Goal: Check status: Check status

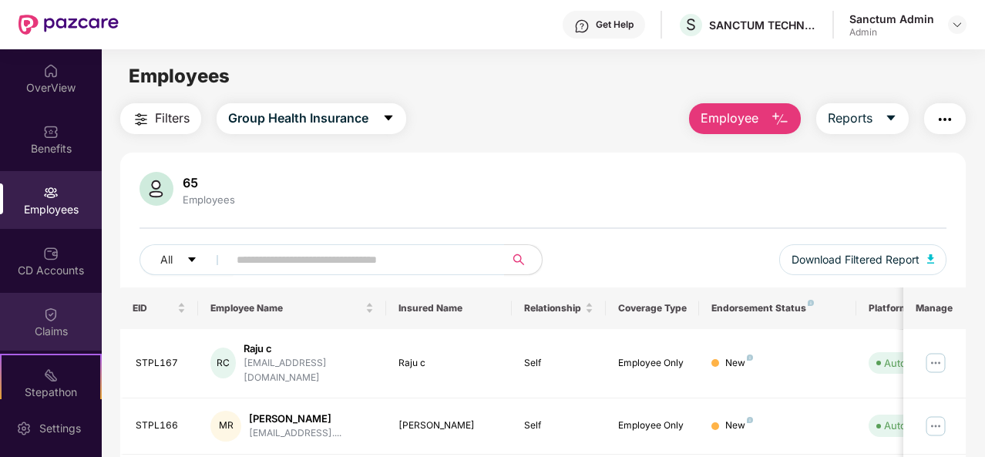
click at [47, 305] on div at bounding box center [50, 312] width 15 height 15
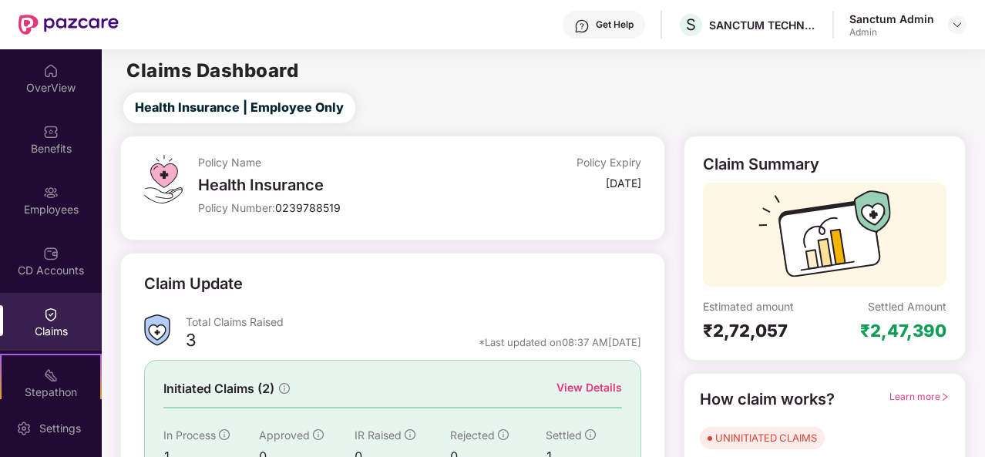
scroll to position [145, 0]
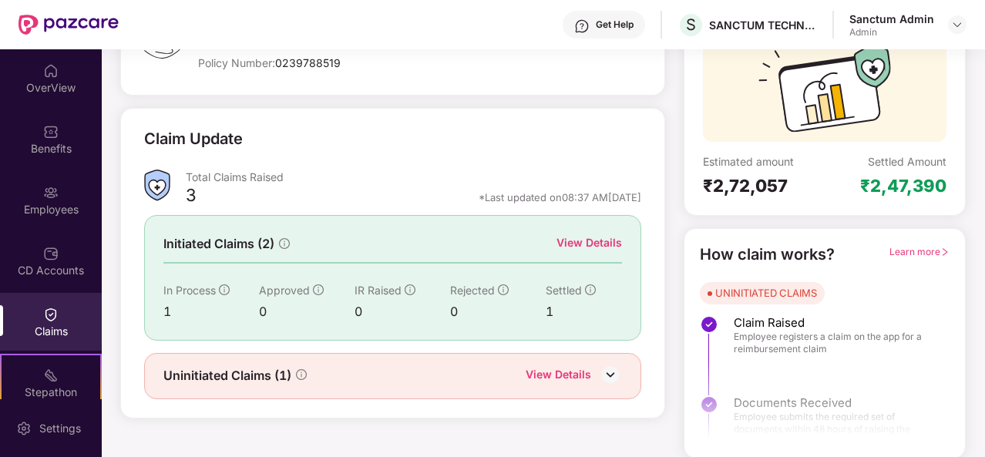
click at [578, 241] on div "View Details" at bounding box center [590, 242] width 66 height 17
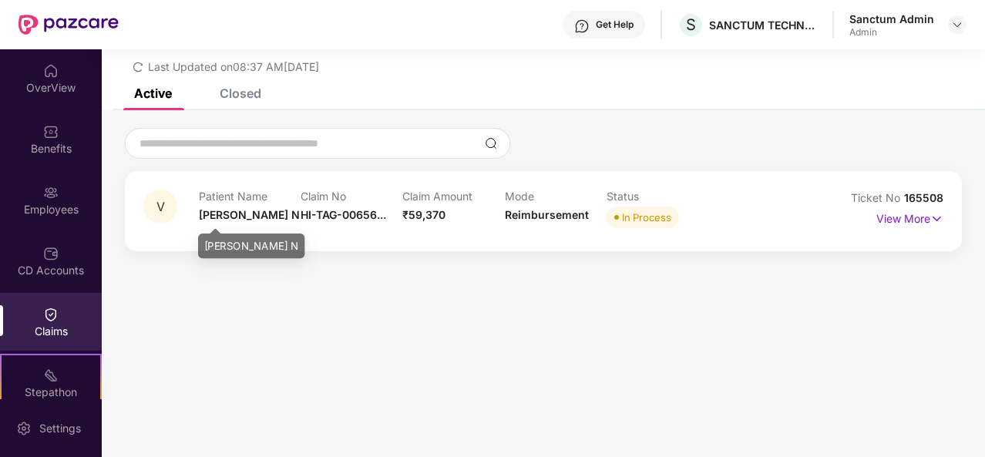
scroll to position [0, 0]
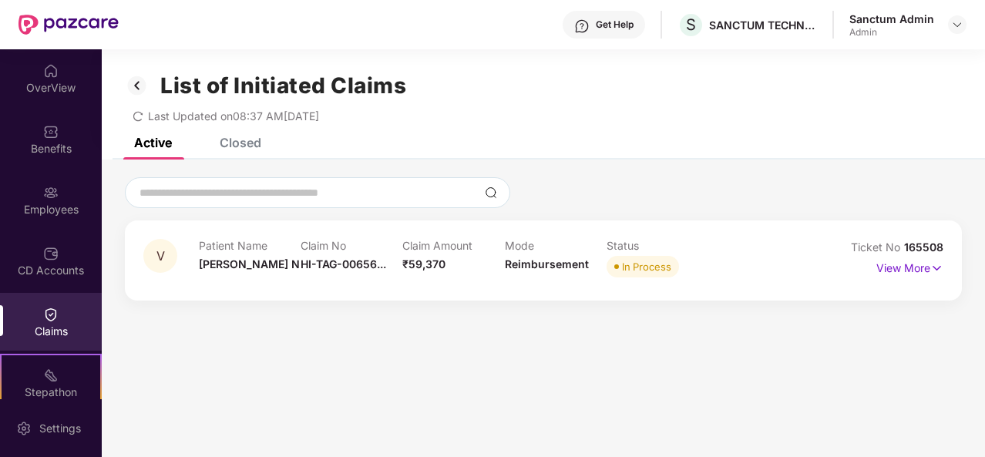
click at [19, 324] on div "Claims" at bounding box center [51, 331] width 102 height 15
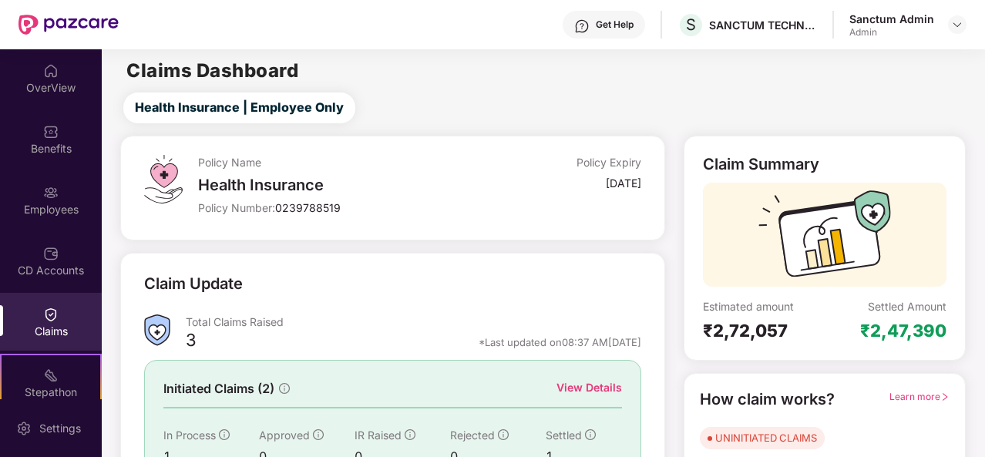
scroll to position [145, 0]
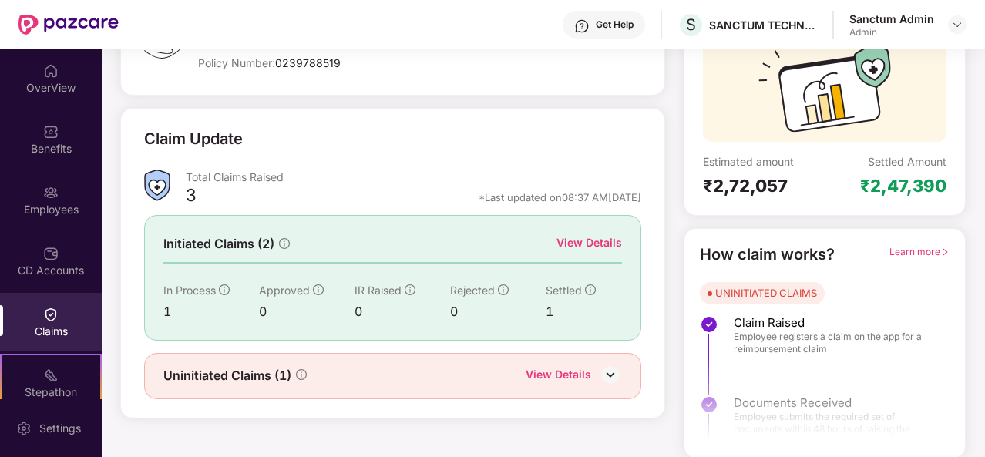
click at [583, 243] on div "View Details" at bounding box center [590, 242] width 66 height 17
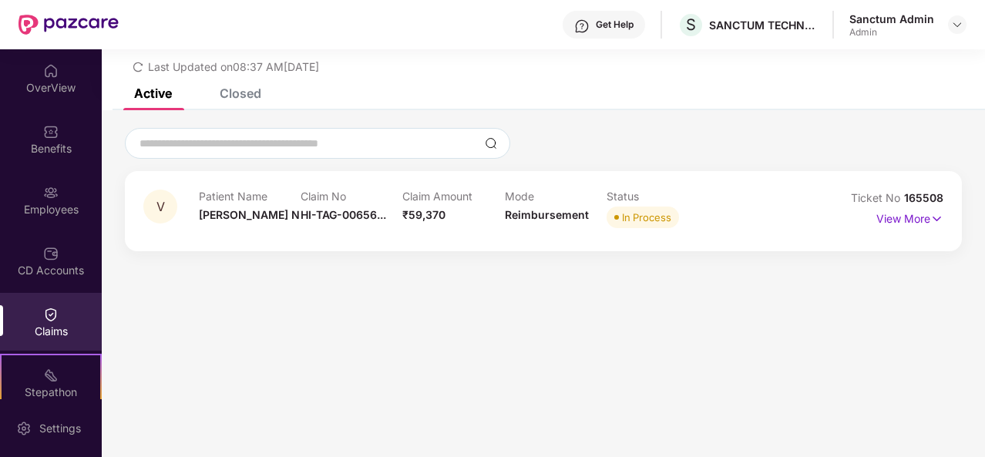
scroll to position [49, 0]
click at [234, 99] on div "Closed" at bounding box center [241, 93] width 42 height 15
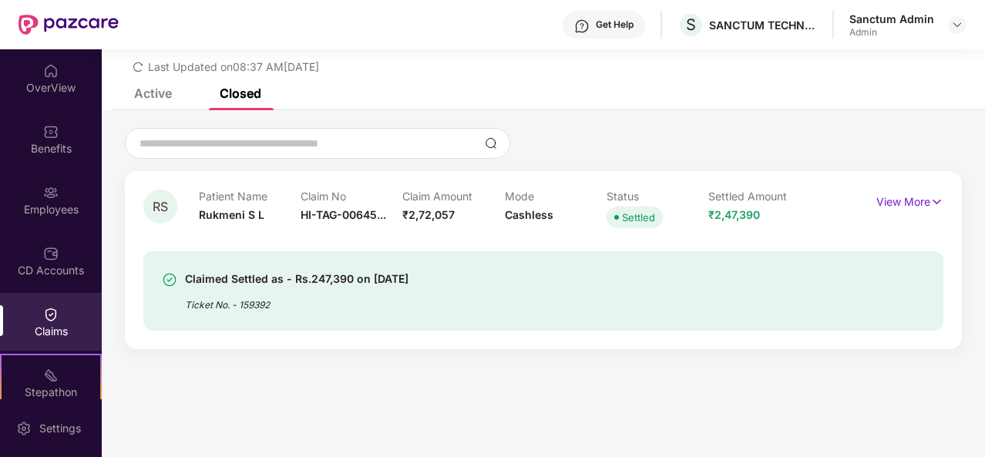
click at [165, 93] on div "Active" at bounding box center [153, 93] width 38 height 15
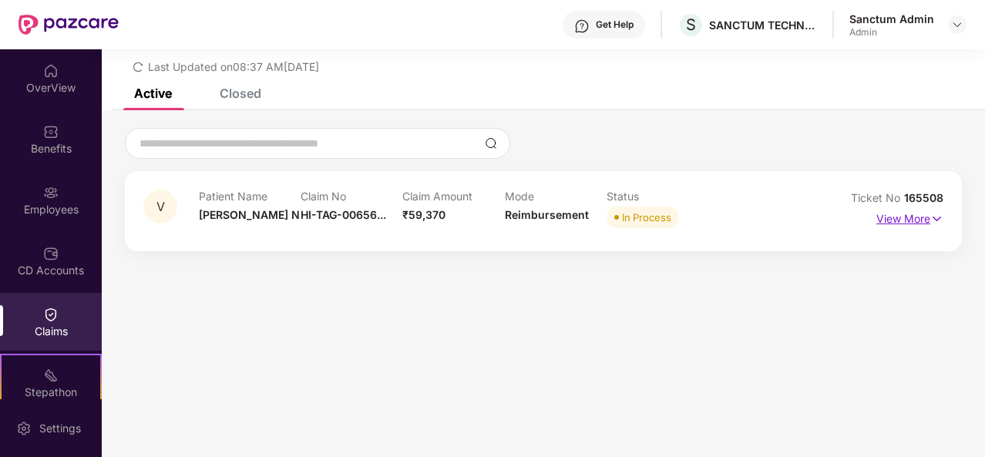
click at [892, 215] on p "View More" at bounding box center [910, 217] width 67 height 21
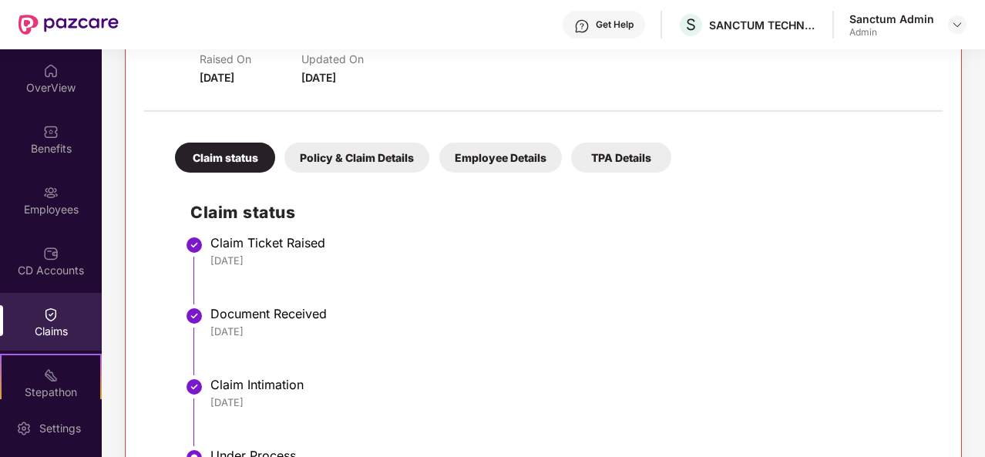
scroll to position [439, 0]
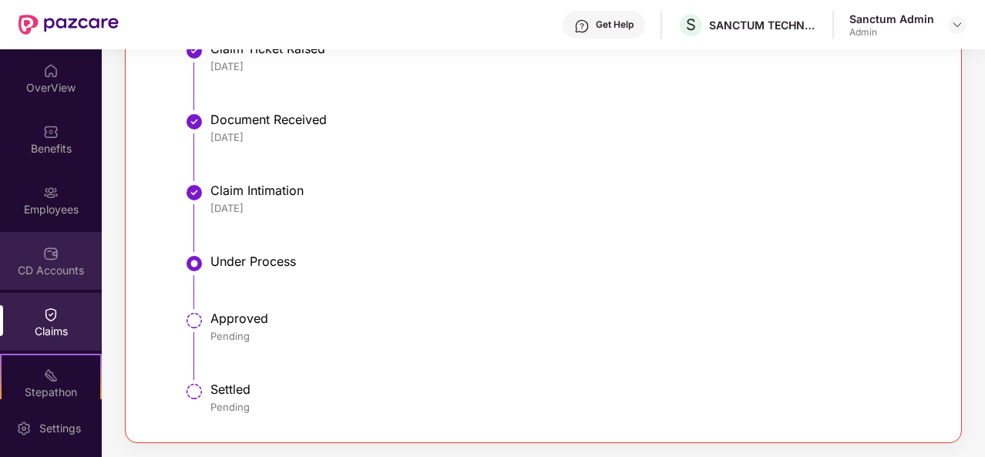
click at [54, 244] on div at bounding box center [50, 251] width 15 height 15
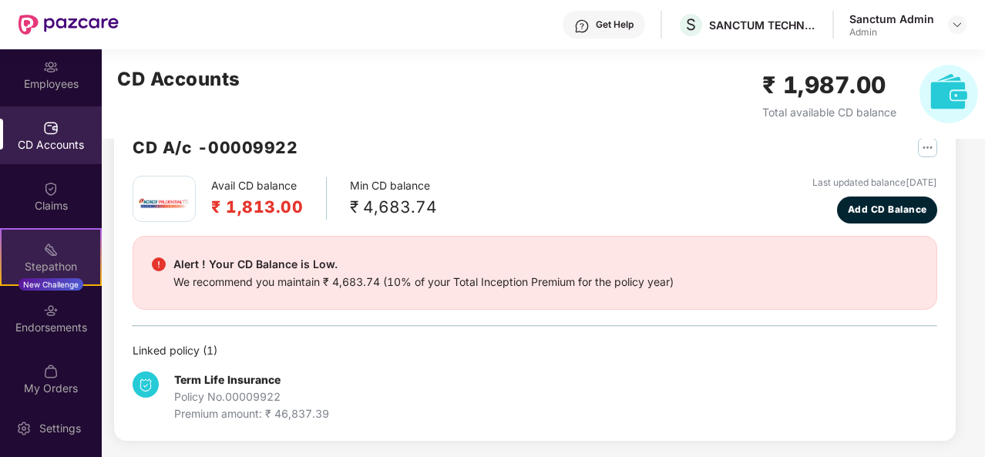
scroll to position [136, 0]
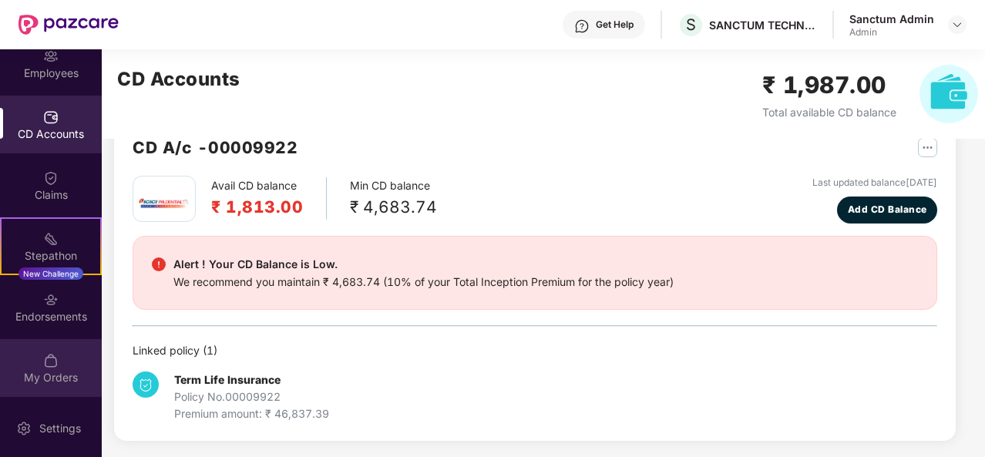
click at [44, 372] on div "My Orders" at bounding box center [51, 377] width 102 height 15
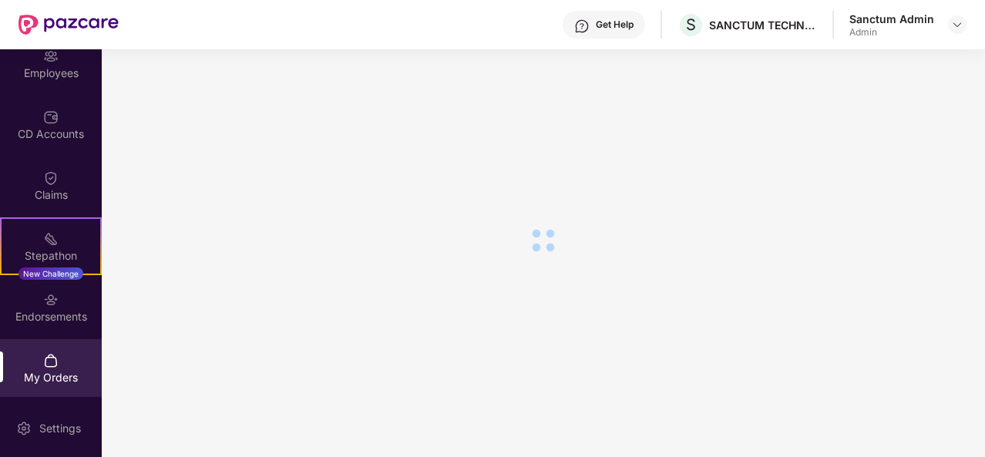
scroll to position [0, 0]
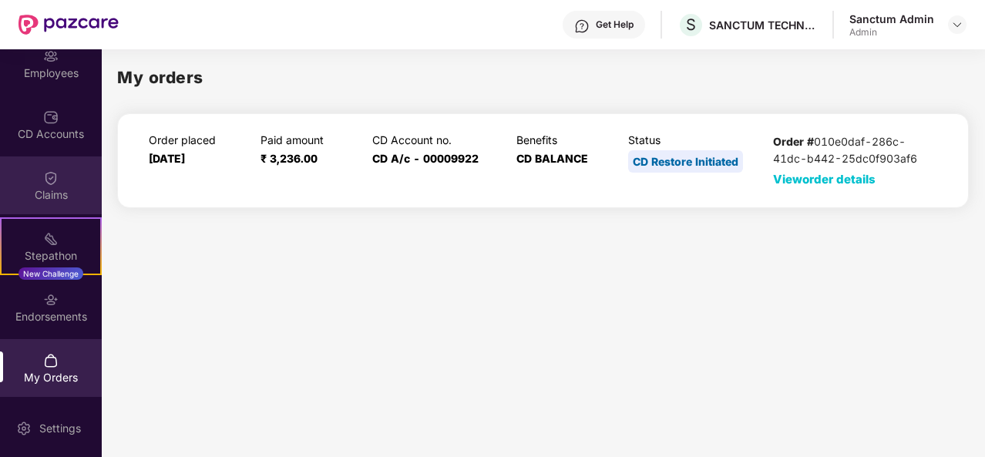
click at [76, 186] on div "Claims" at bounding box center [51, 185] width 102 height 58
